Goal: Find specific page/section: Find specific page/section

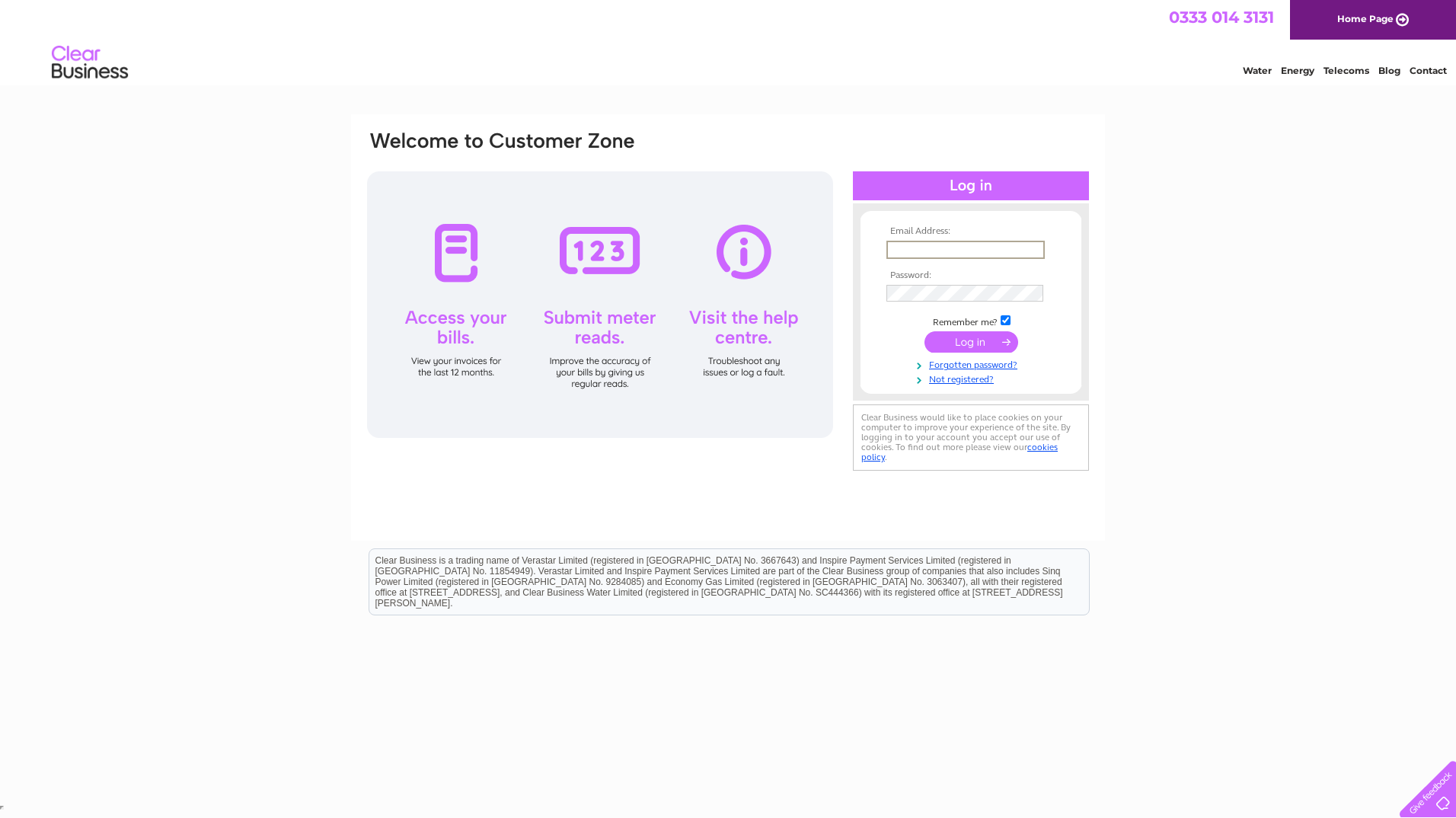
click at [968, 250] on input "text" at bounding box center [966, 250] width 158 height 19
click at [1003, 230] on th "Email Address:" at bounding box center [971, 232] width 177 height 11
click at [937, 254] on input "text" at bounding box center [965, 249] width 157 height 17
paste input "[EMAIL_ADDRESS][DOMAIN_NAME]"
type input "[EMAIL_ADDRESS][DOMAIN_NAME]"
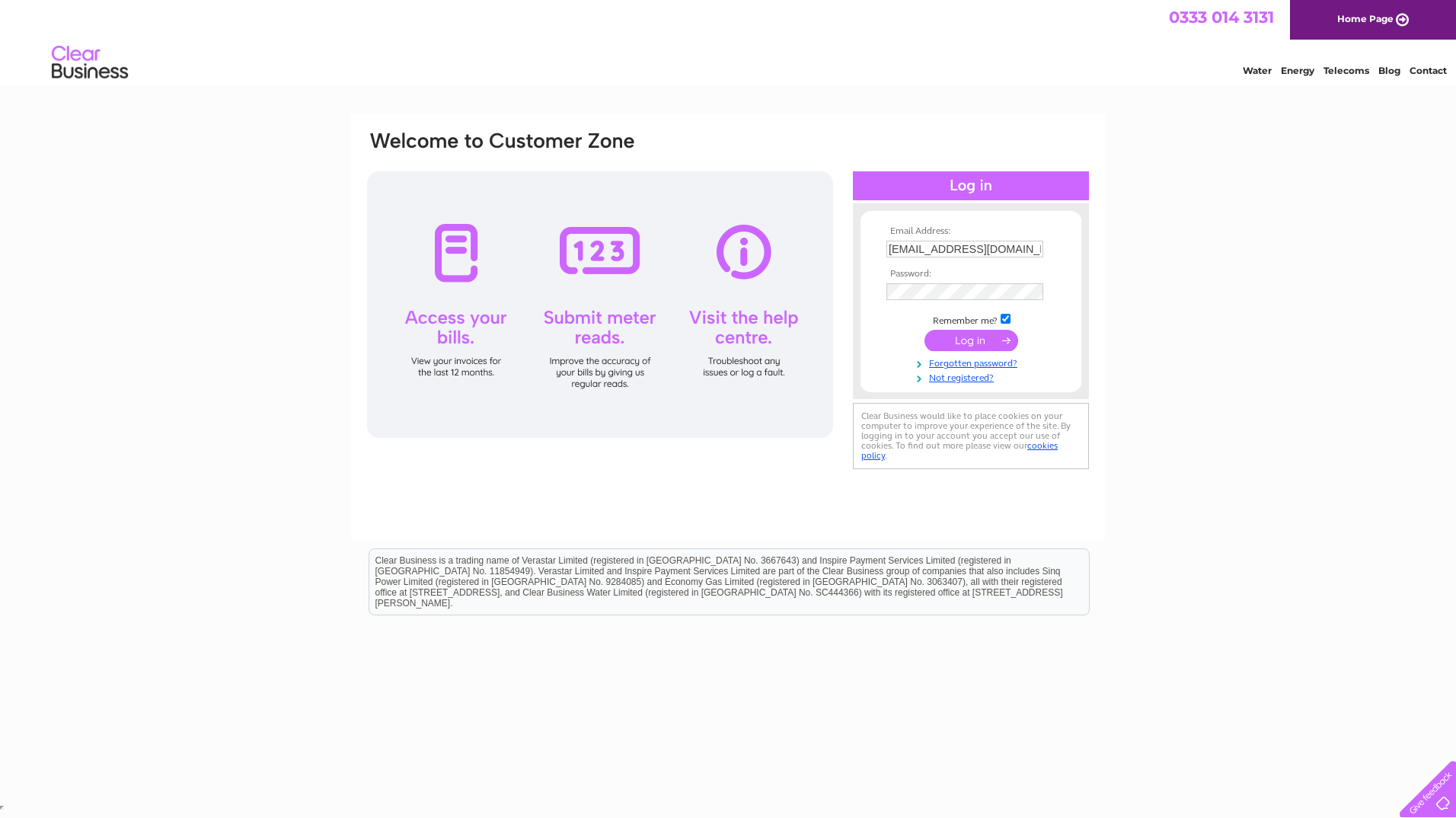
click at [995, 341] on input "submit" at bounding box center [971, 340] width 93 height 21
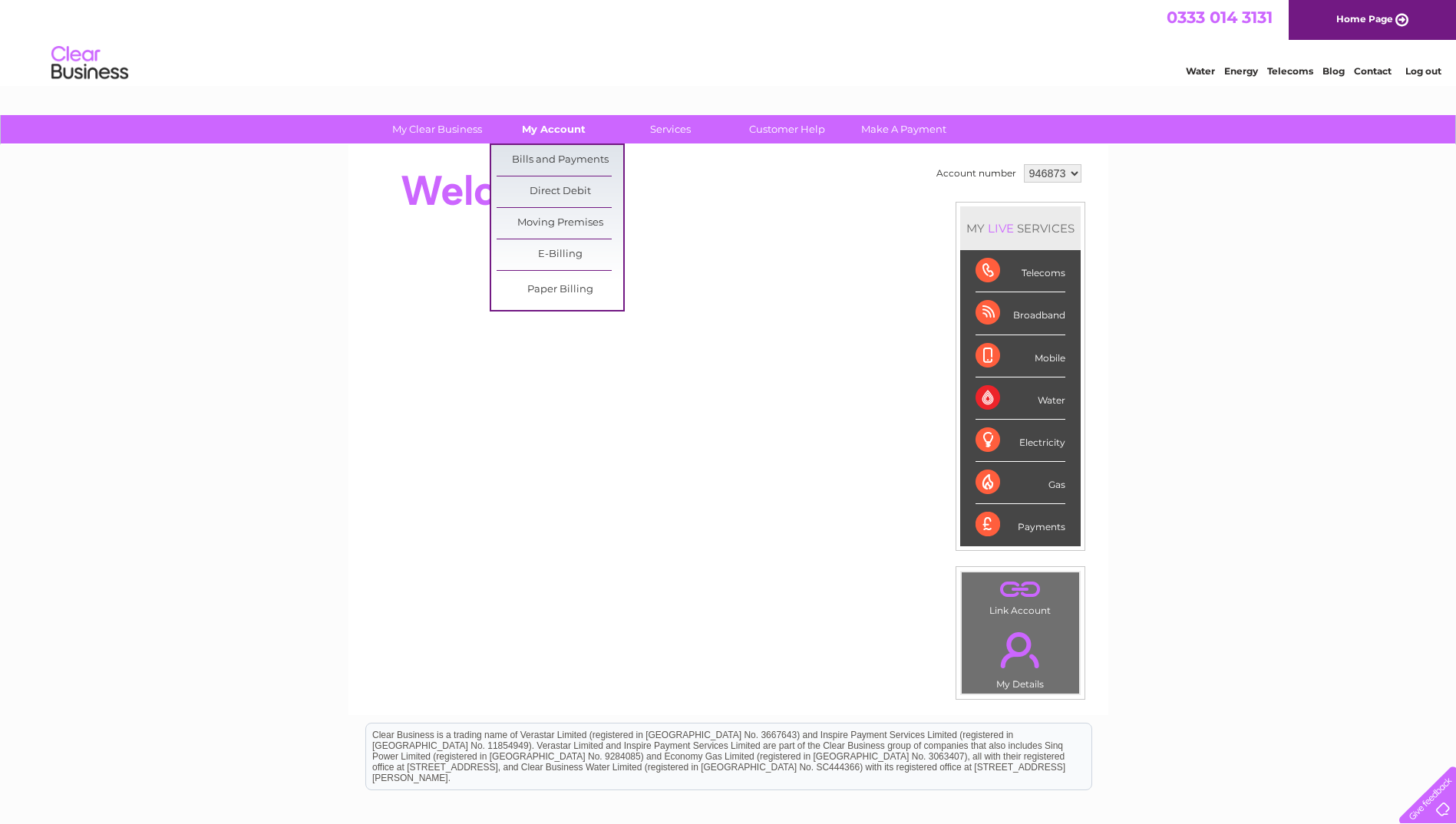
click at [552, 122] on link "My Account" at bounding box center [553, 130] width 126 height 29
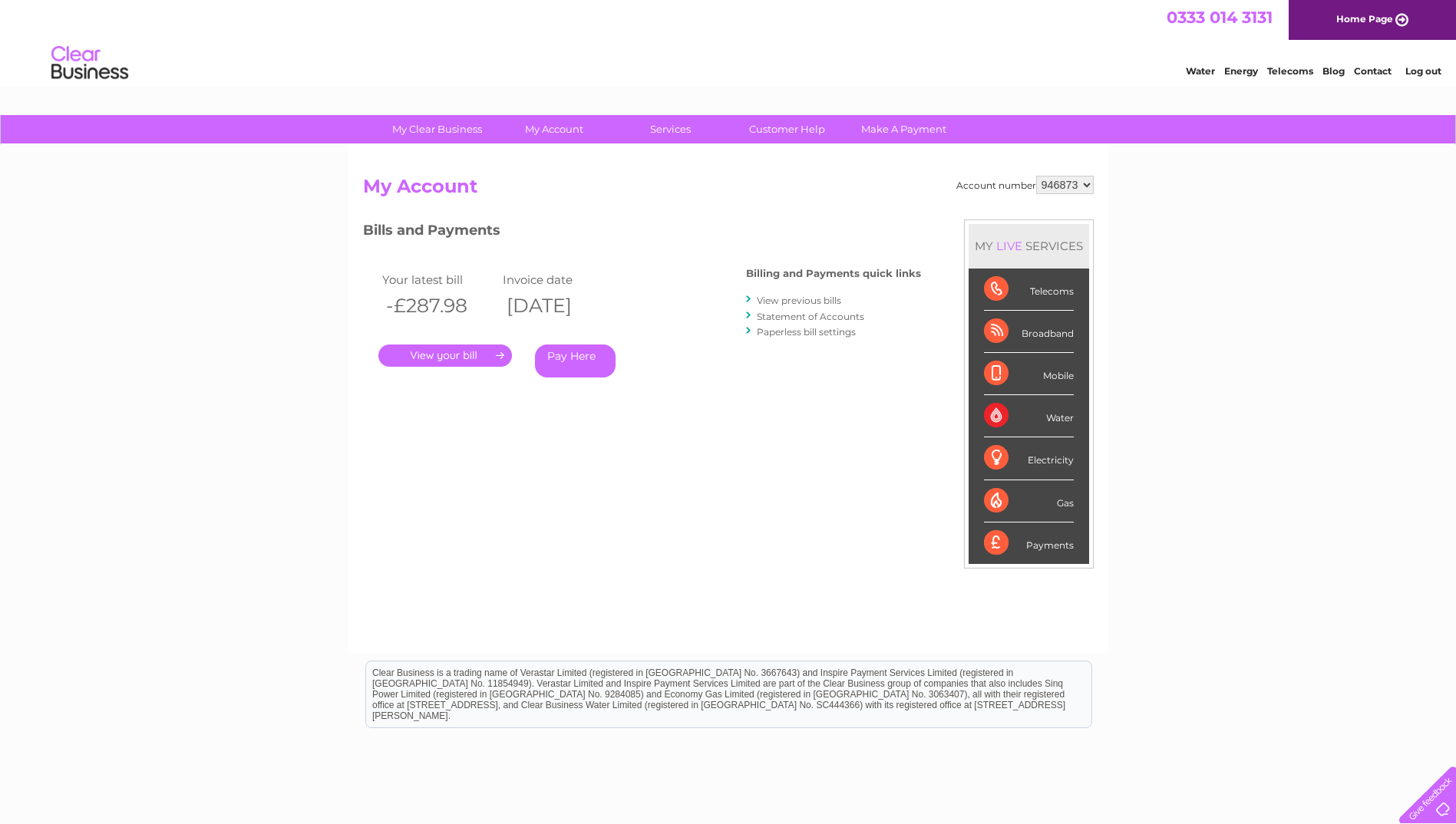
click at [471, 354] on link "." at bounding box center [445, 355] width 133 height 22
